Goal: Transaction & Acquisition: Subscribe to service/newsletter

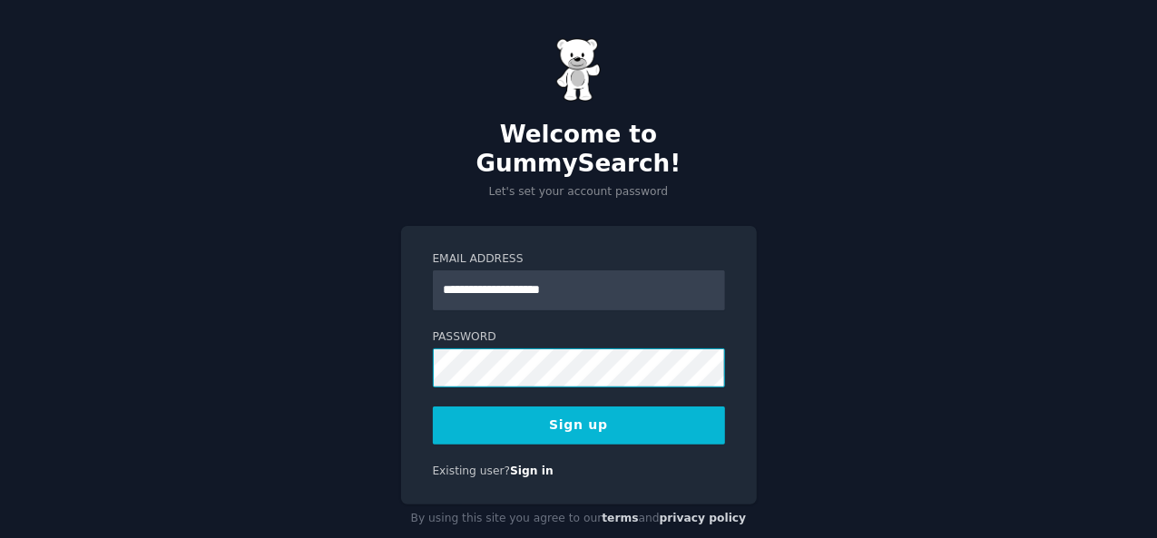
click at [433, 406] on button "Sign up" at bounding box center [579, 425] width 292 height 38
click at [607, 406] on button "Sign up" at bounding box center [579, 425] width 292 height 38
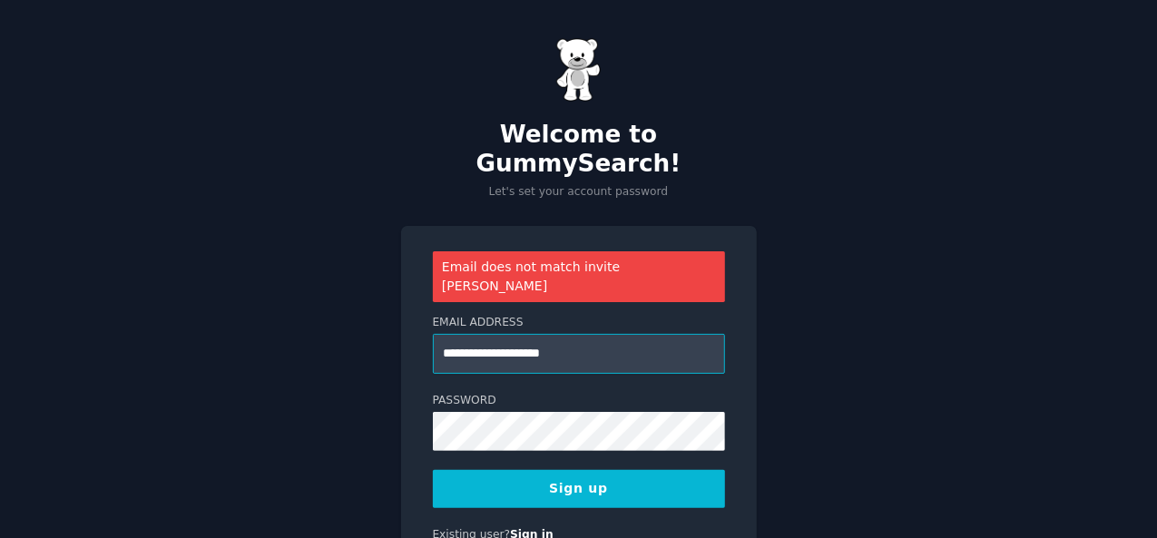
click at [595, 334] on input "**********" at bounding box center [579, 354] width 292 height 40
paste input "*********"
type input "**********"
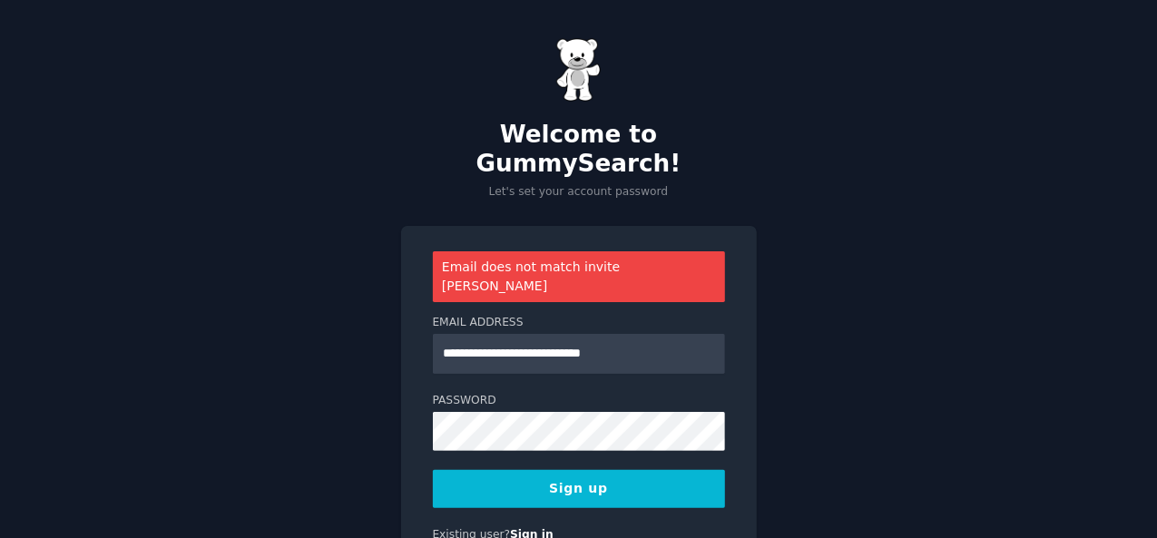
click at [608, 470] on button "Sign up" at bounding box center [579, 489] width 292 height 38
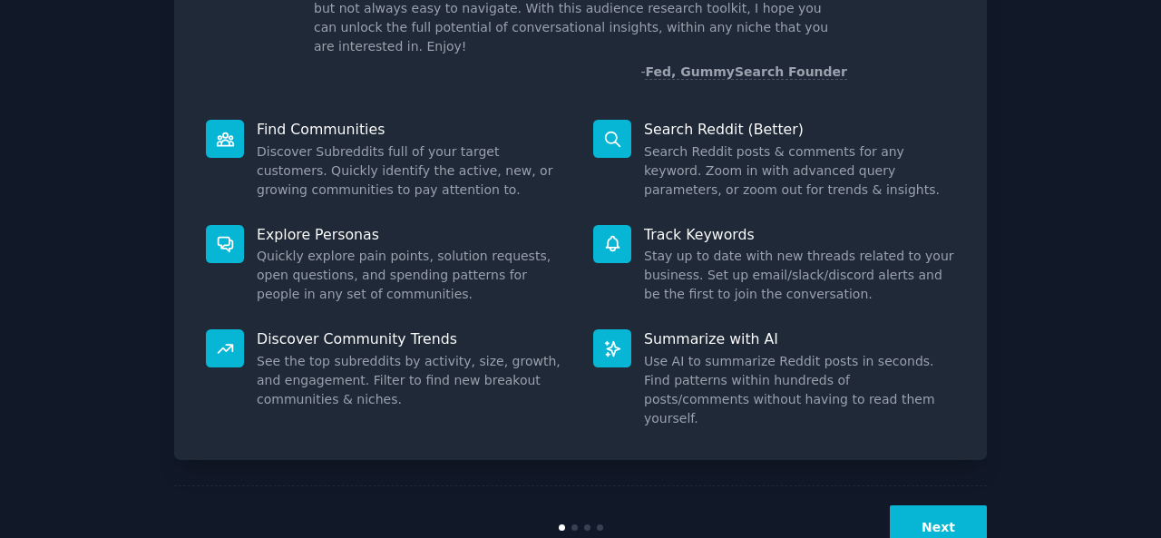
scroll to position [171, 0]
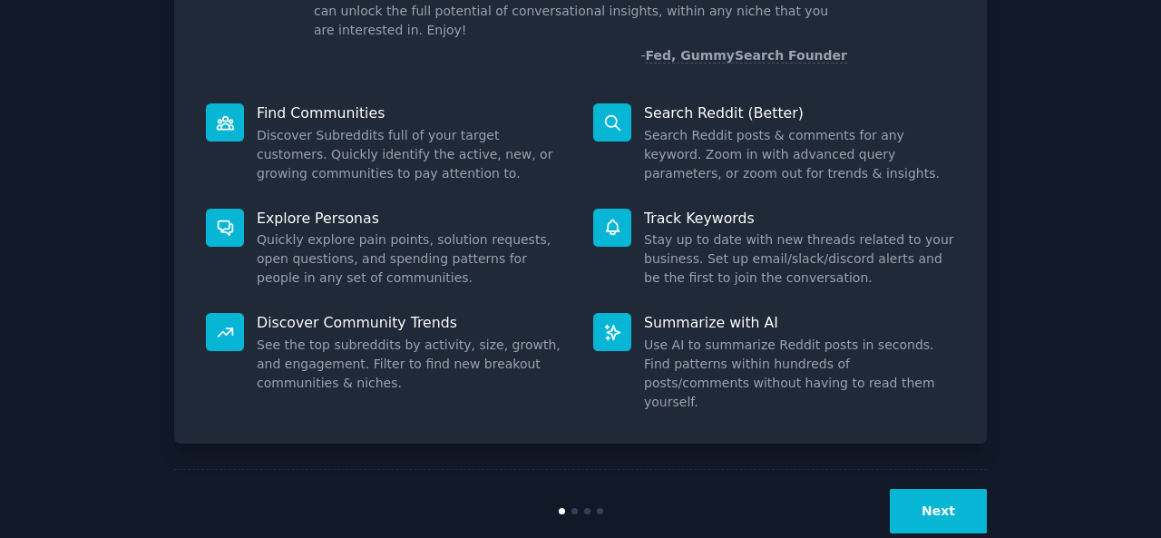
click at [963, 489] on button "Next" at bounding box center [938, 511] width 97 height 44
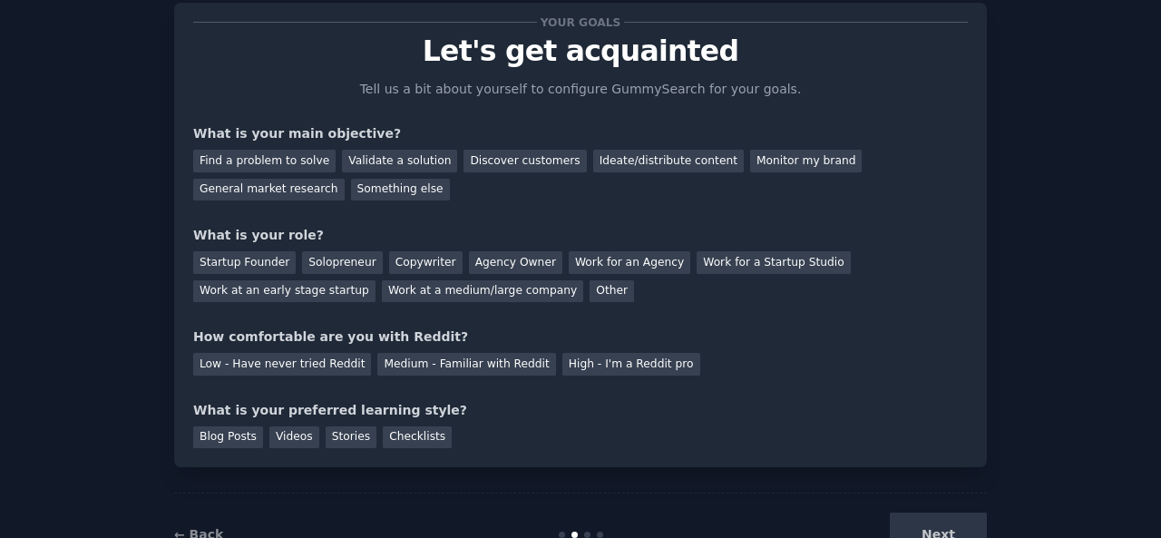
scroll to position [20, 0]
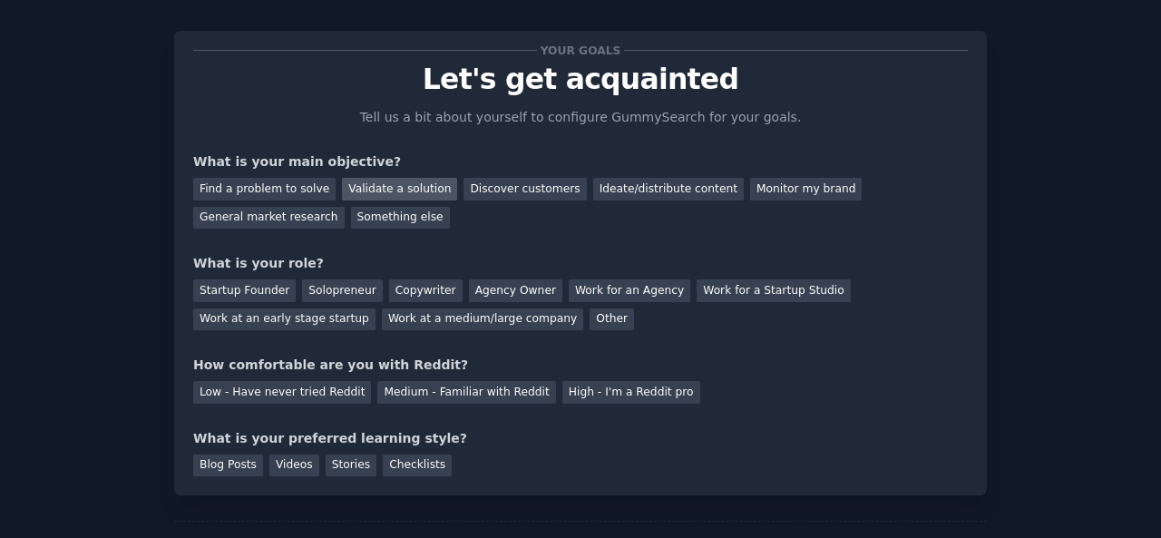
click at [375, 190] on div "Validate a solution" at bounding box center [399, 189] width 115 height 23
click at [471, 184] on div "Discover customers" at bounding box center [525, 189] width 122 height 23
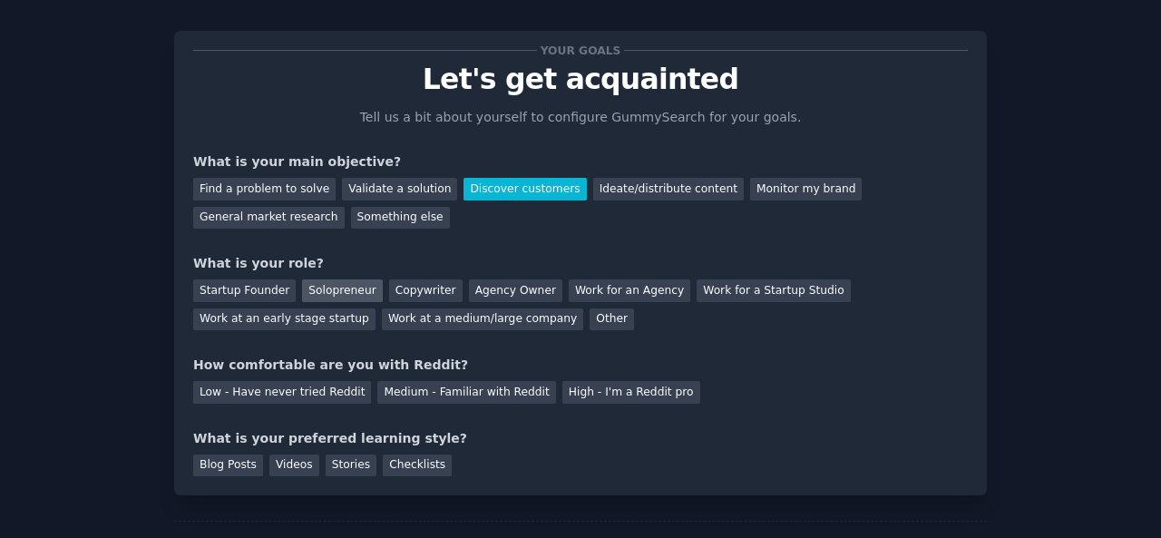
click at [336, 287] on div "Solopreneur" at bounding box center [342, 290] width 80 height 23
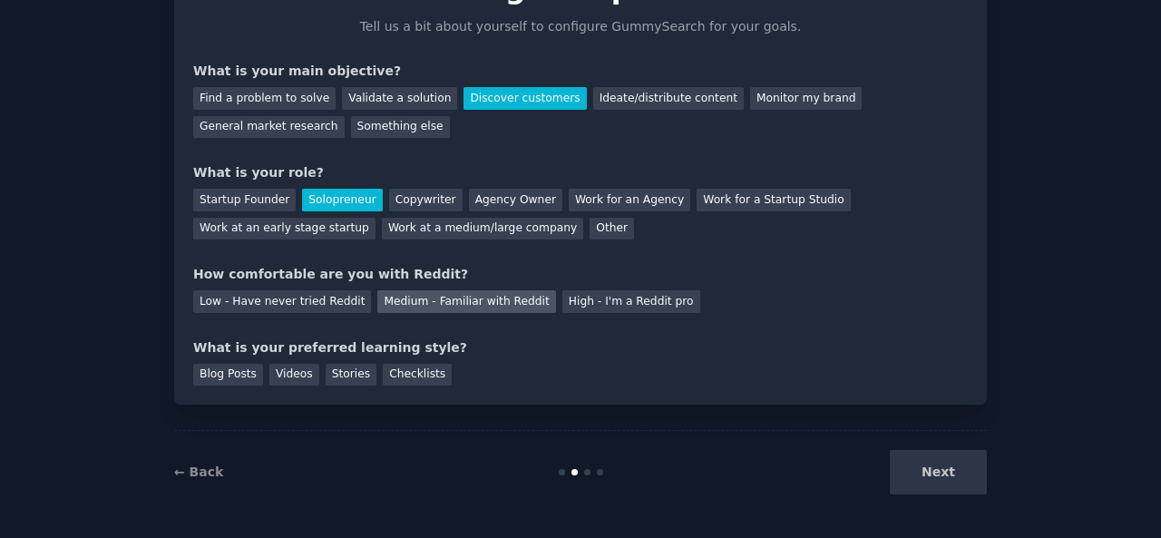
click at [490, 302] on div "Medium - Familiar with Reddit" at bounding box center [466, 301] width 178 height 23
click at [241, 375] on div "Blog Posts" at bounding box center [228, 375] width 70 height 23
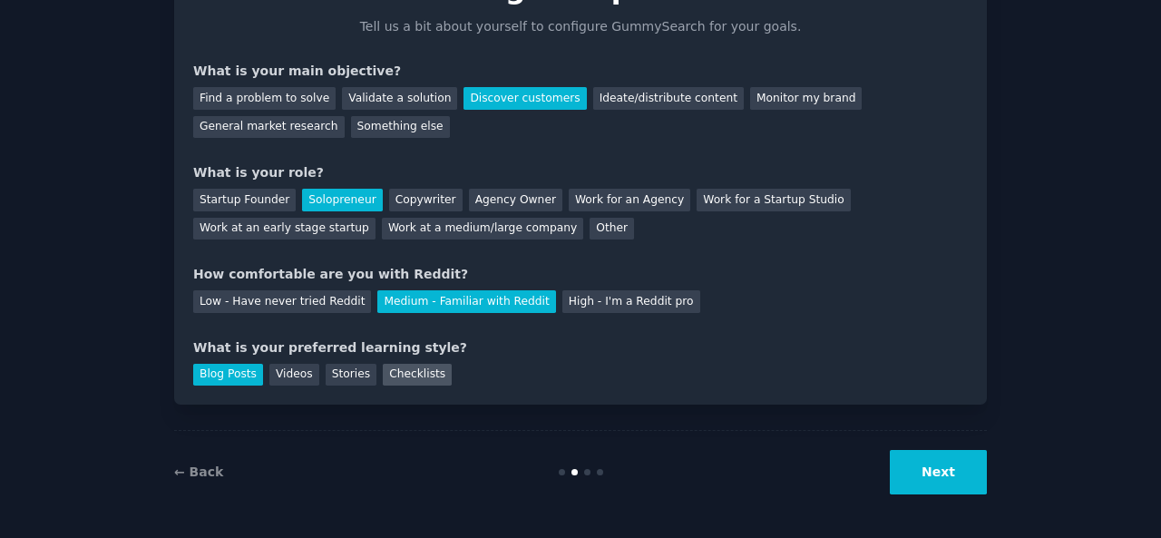
click at [405, 375] on div "Checklists" at bounding box center [417, 375] width 69 height 23
click at [236, 378] on div "Blog Posts" at bounding box center [228, 375] width 70 height 23
click at [946, 475] on button "Next" at bounding box center [938, 472] width 97 height 44
